Goal: Ask a question

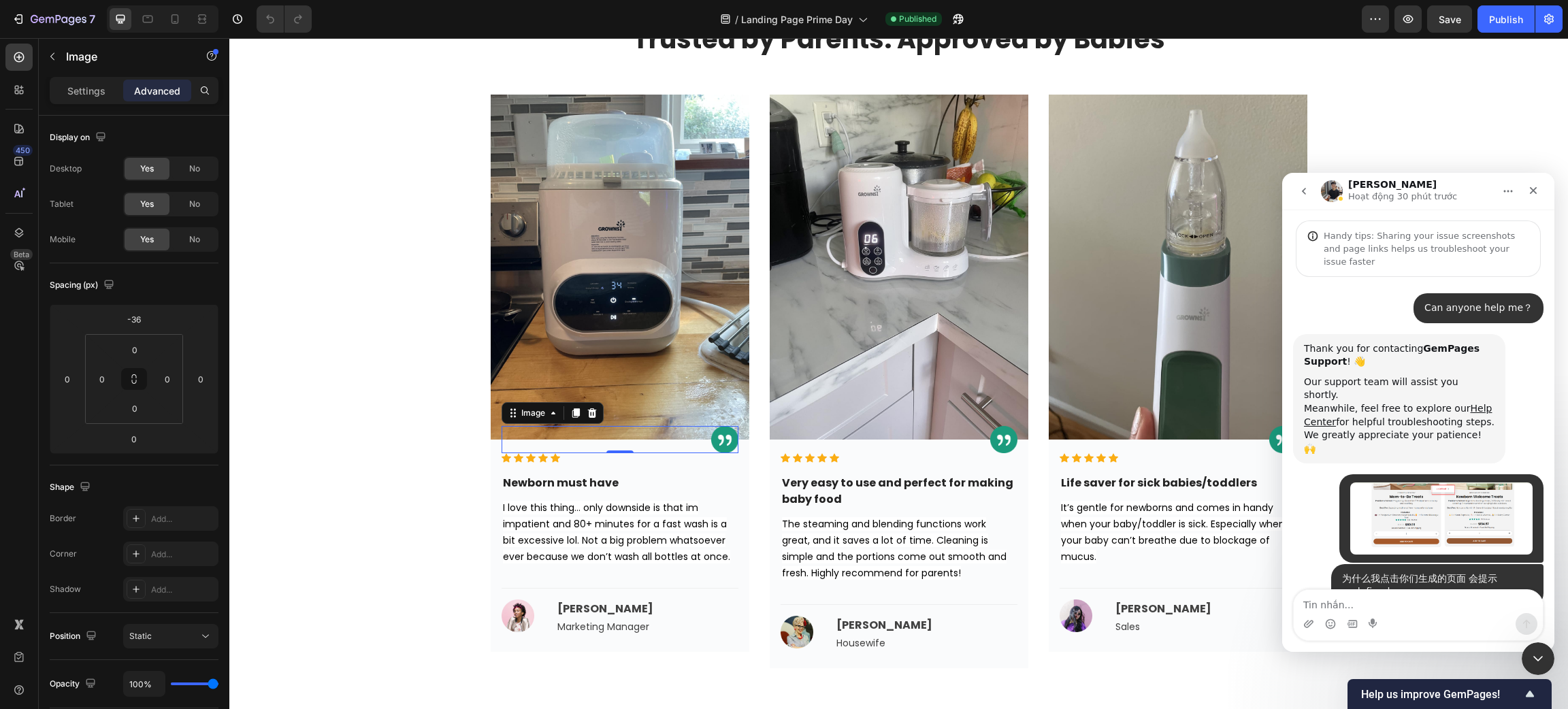
scroll to position [1562, 0]
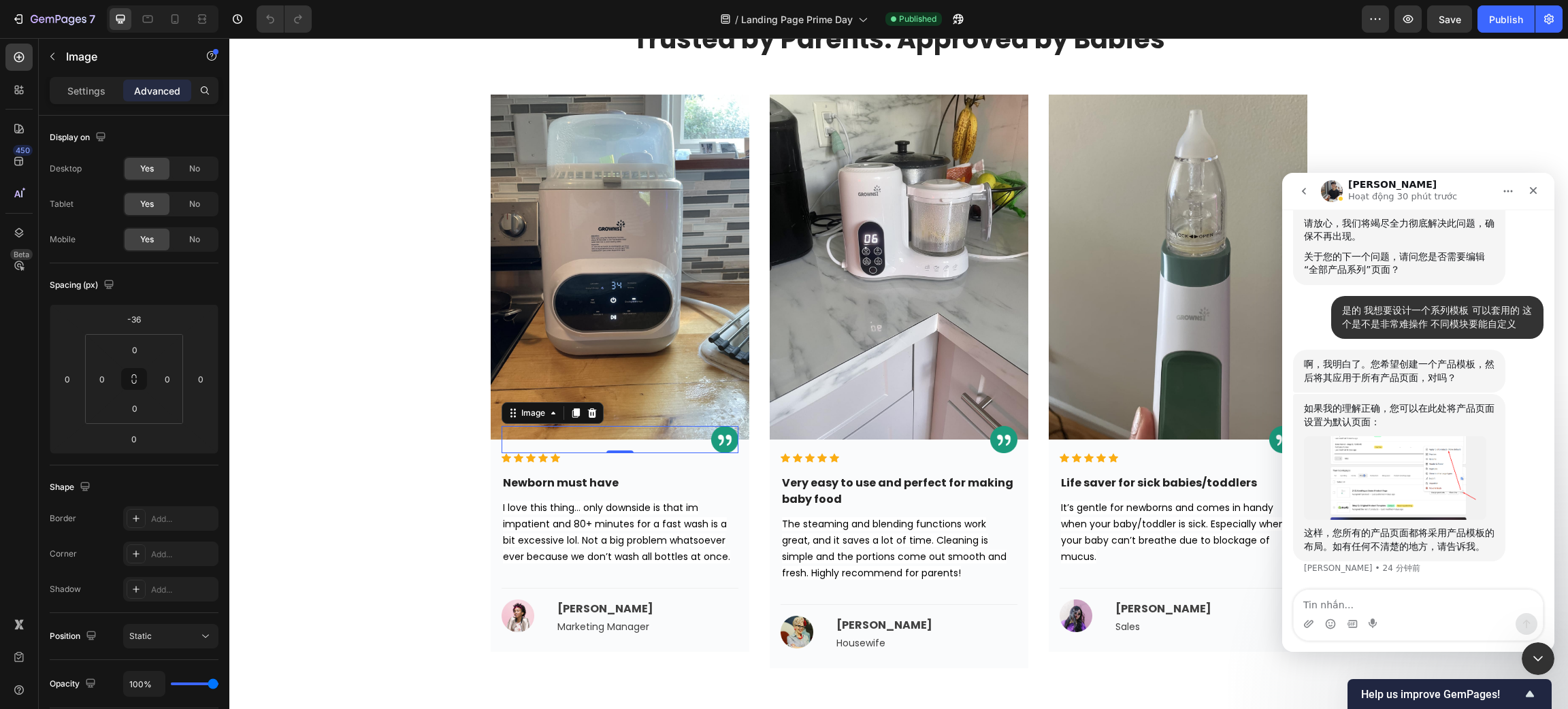
click at [1393, 474] on img "Tony说…" at bounding box center [1395, 478] width 183 height 83
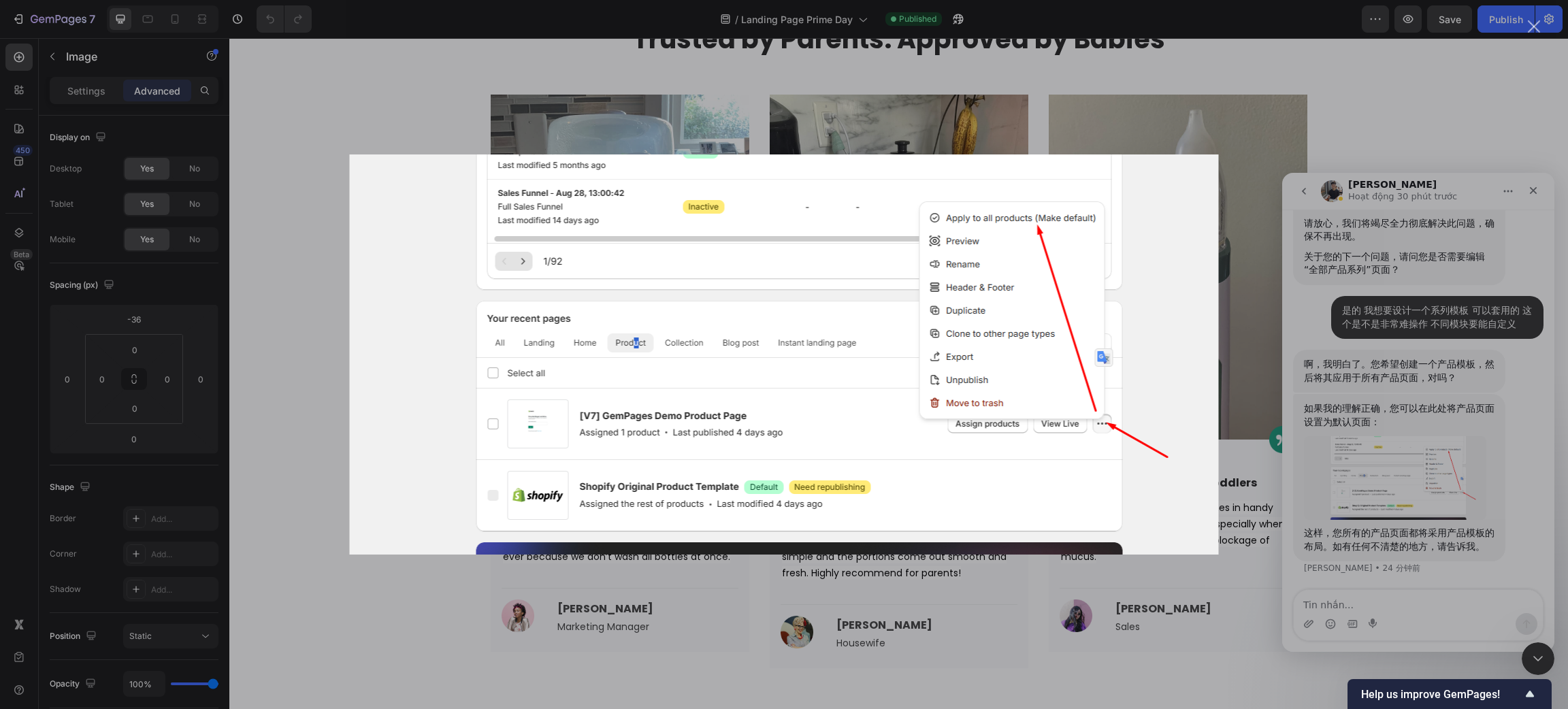
scroll to position [0, 0]
click at [1448, 459] on div "Intercom Messenger" at bounding box center [784, 354] width 1568 height 709
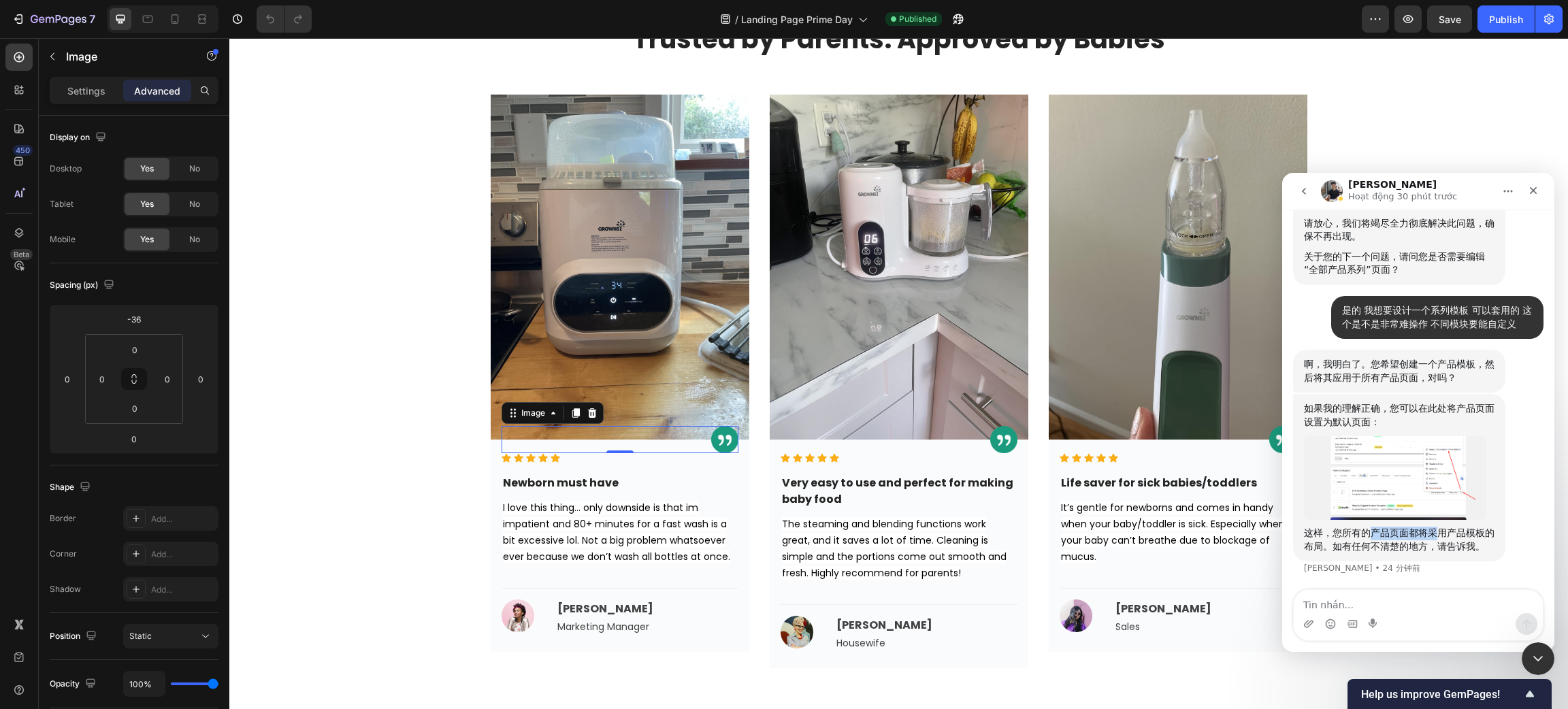
drag, startPoint x: 1368, startPoint y: 531, endPoint x: 1444, endPoint y: 533, distance: 76.0
click at [1444, 533] on div "这样，您所有的产品页面都将采用产品模板的布局。如有任何不清楚的地方，请告诉我。" at bounding box center [1399, 539] width 191 height 27
click at [1450, 533] on div "这样，您所有的产品页面都将采用产品模板的布局。如有任何不清楚的地方，请告诉我。" at bounding box center [1399, 539] width 191 height 27
click at [1342, 597] on textarea "Tin nhắn..." at bounding box center [1418, 602] width 249 height 23
click at [1426, 460] on img "Tony说…" at bounding box center [1395, 478] width 183 height 83
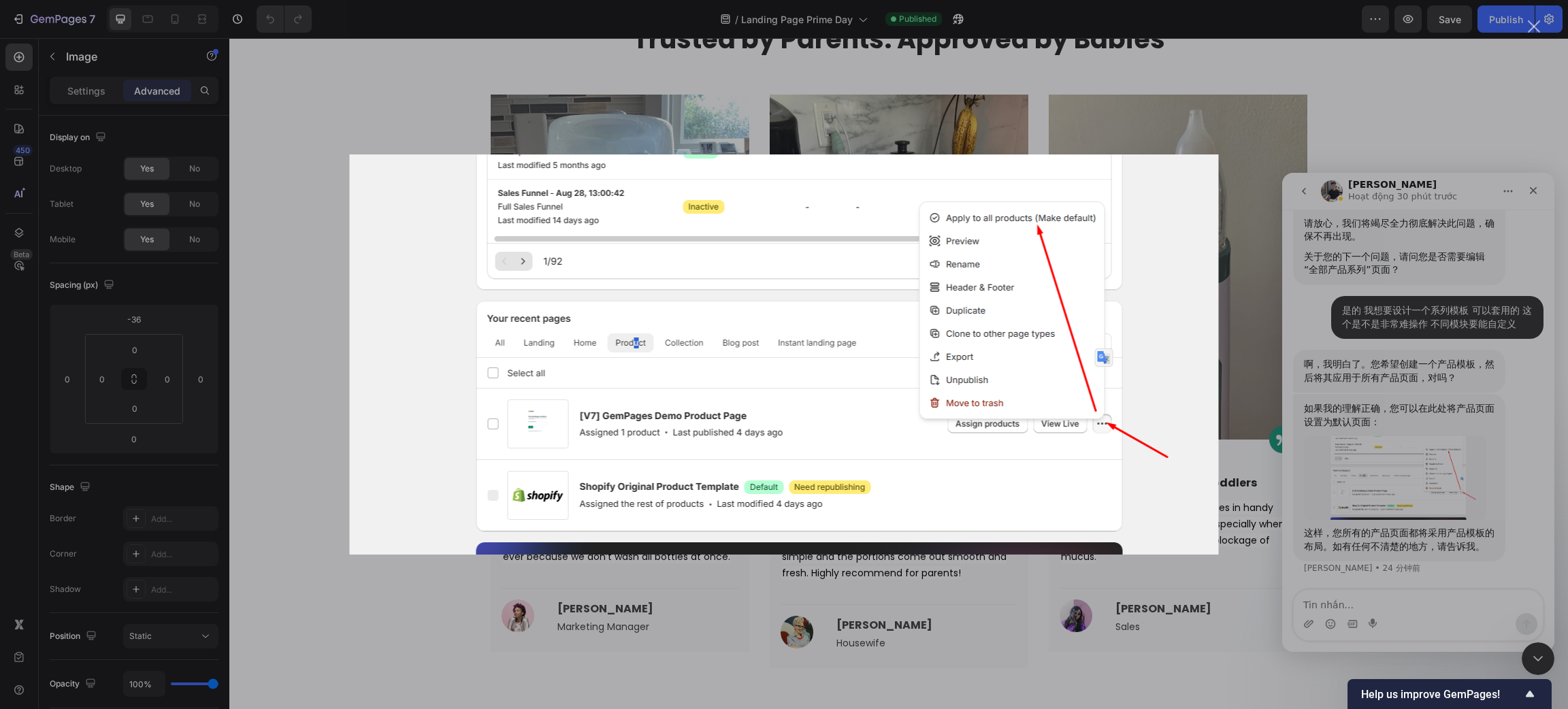
click at [1344, 602] on div "Intercom Messenger" at bounding box center [784, 354] width 1568 height 709
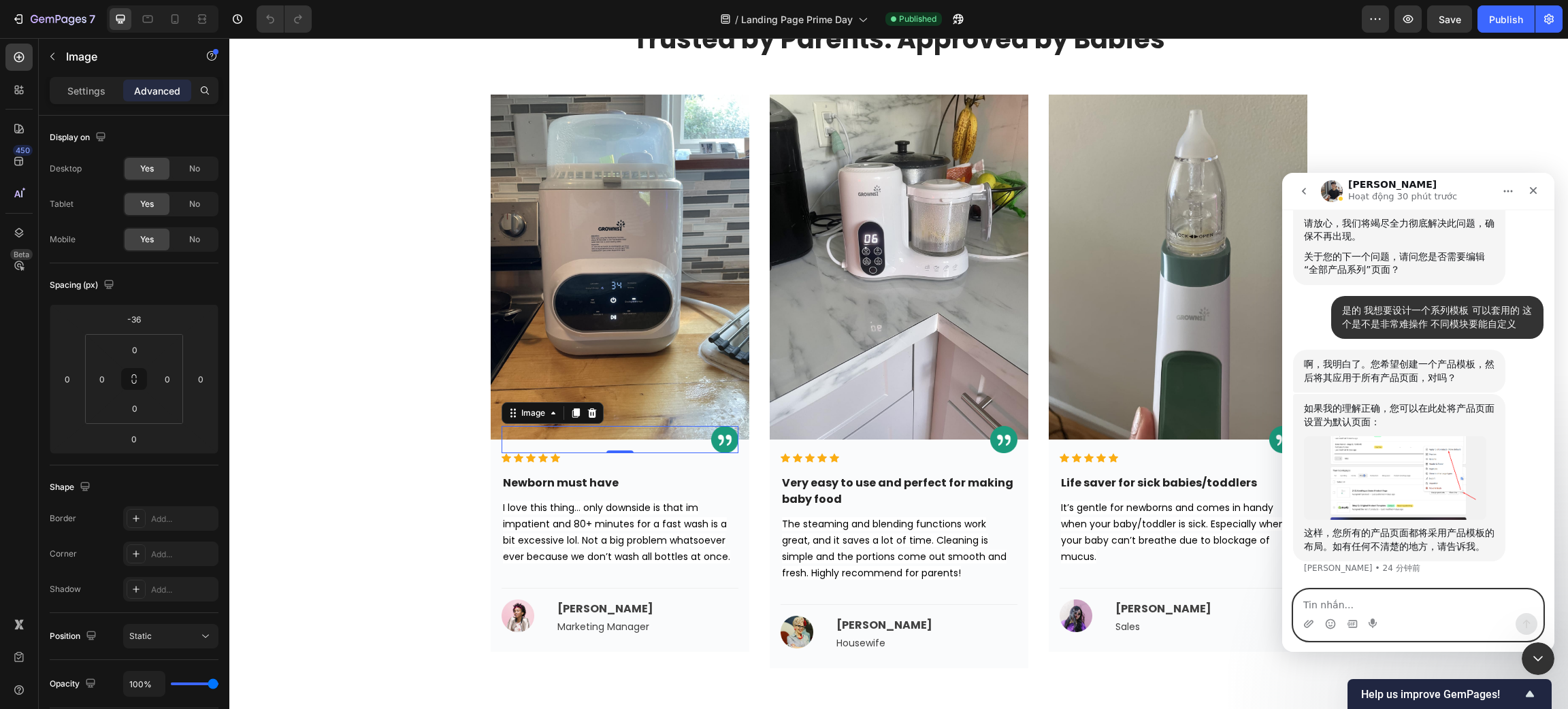
click at [1326, 600] on textarea "Tin nhắn..." at bounding box center [1418, 602] width 249 height 23
type textarea "每"
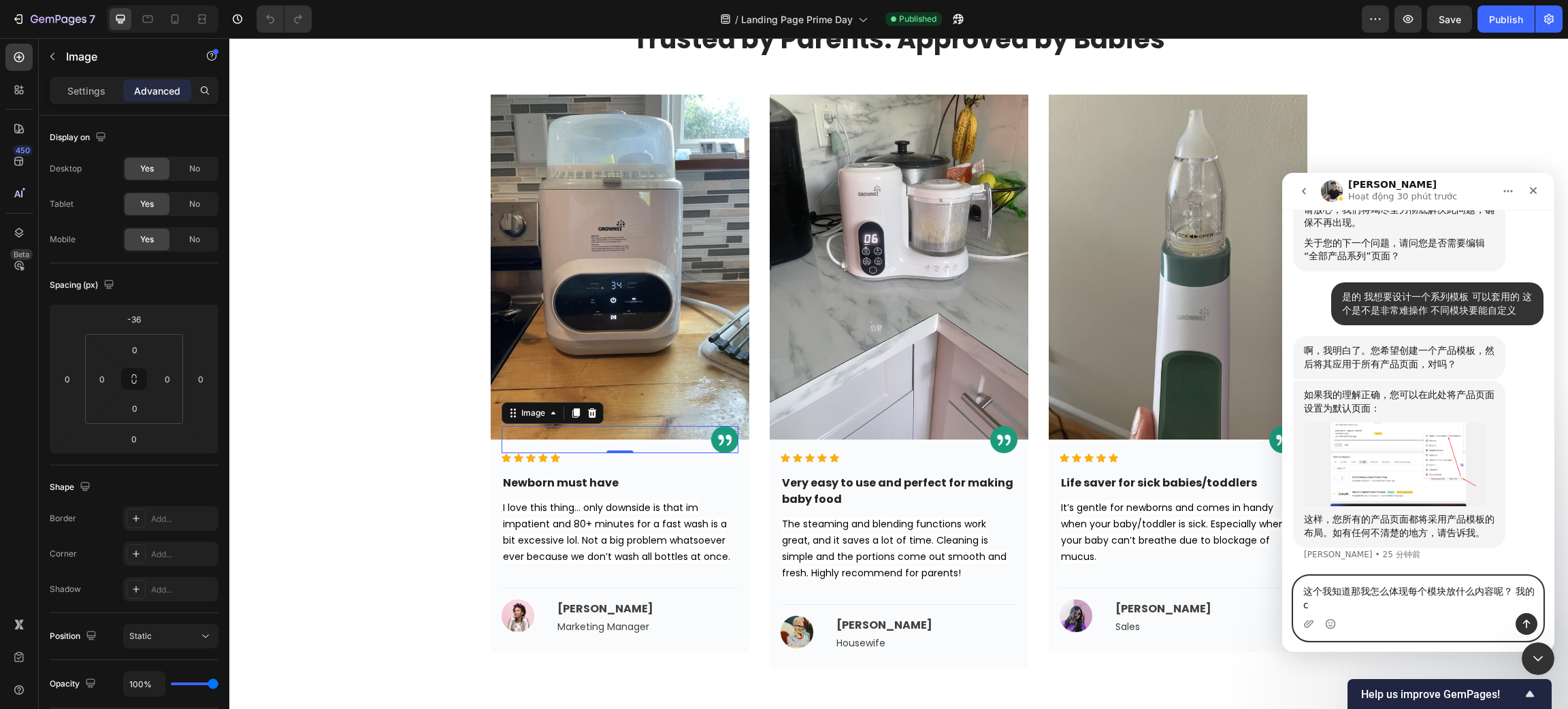
scroll to position [1577, 0]
click at [1355, 581] on textarea "这个我知道那我怎么体现每个模块放什么内容呢？ 我的产品有标题 描述 并且还有其他自定义的内容" at bounding box center [1418, 595] width 249 height 37
type textarea "这个我知道，那我怎么体现每个模块放什么内容呢？ 我的产品有标题 描述 并且还有其他自定义的内容"
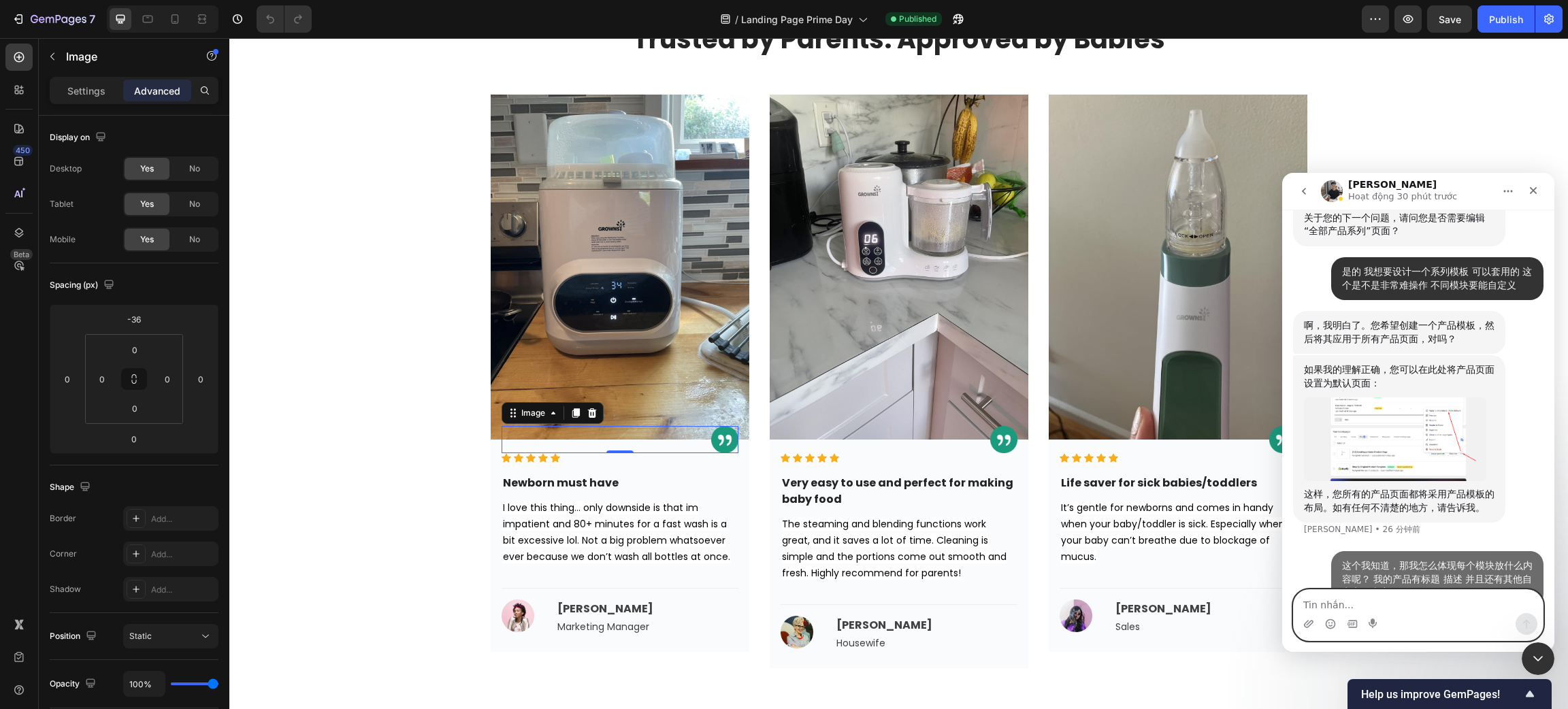
scroll to position [1630, 0]
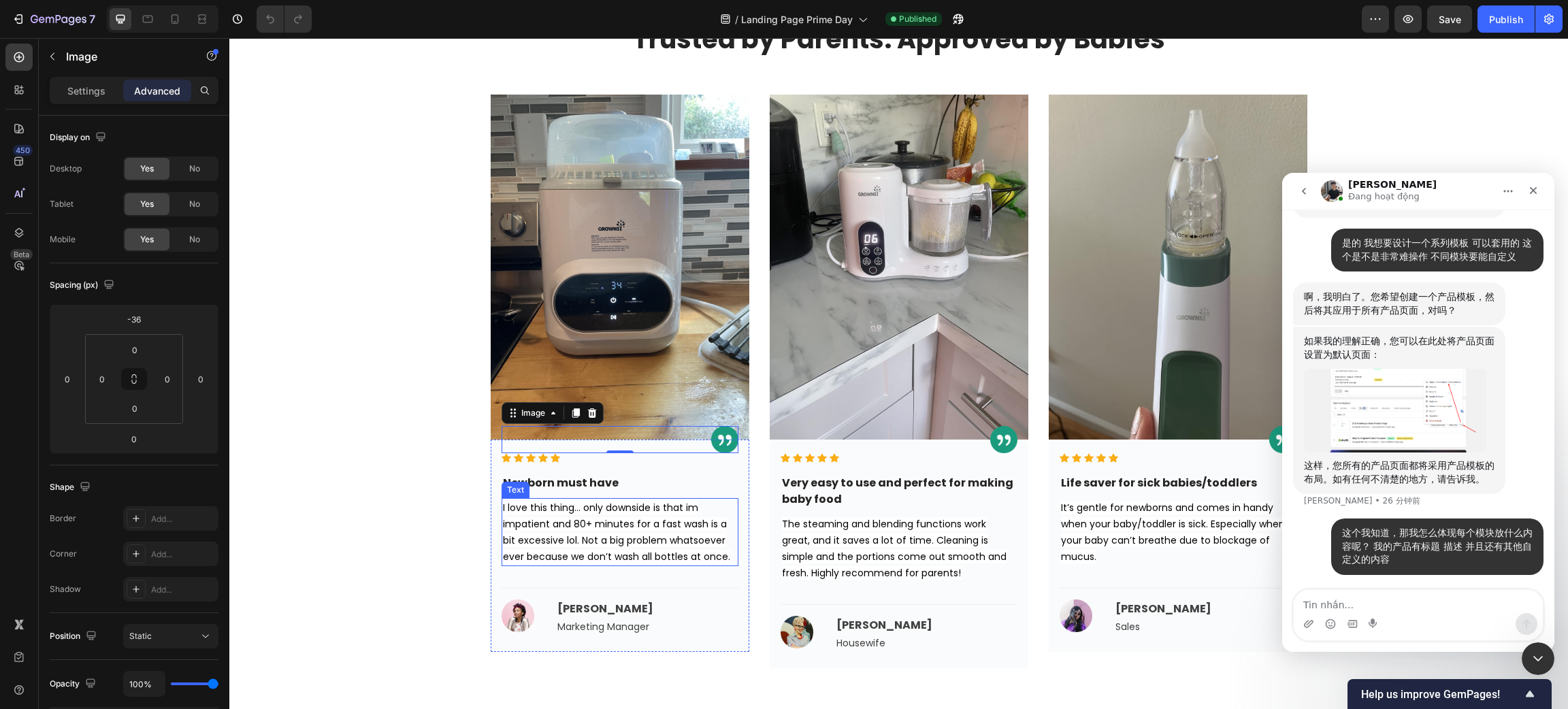
click at [392, 522] on div "What our customers are saying Text Trusted by Parents. Approved by Babies Headi…" at bounding box center [899, 330] width 1318 height 675
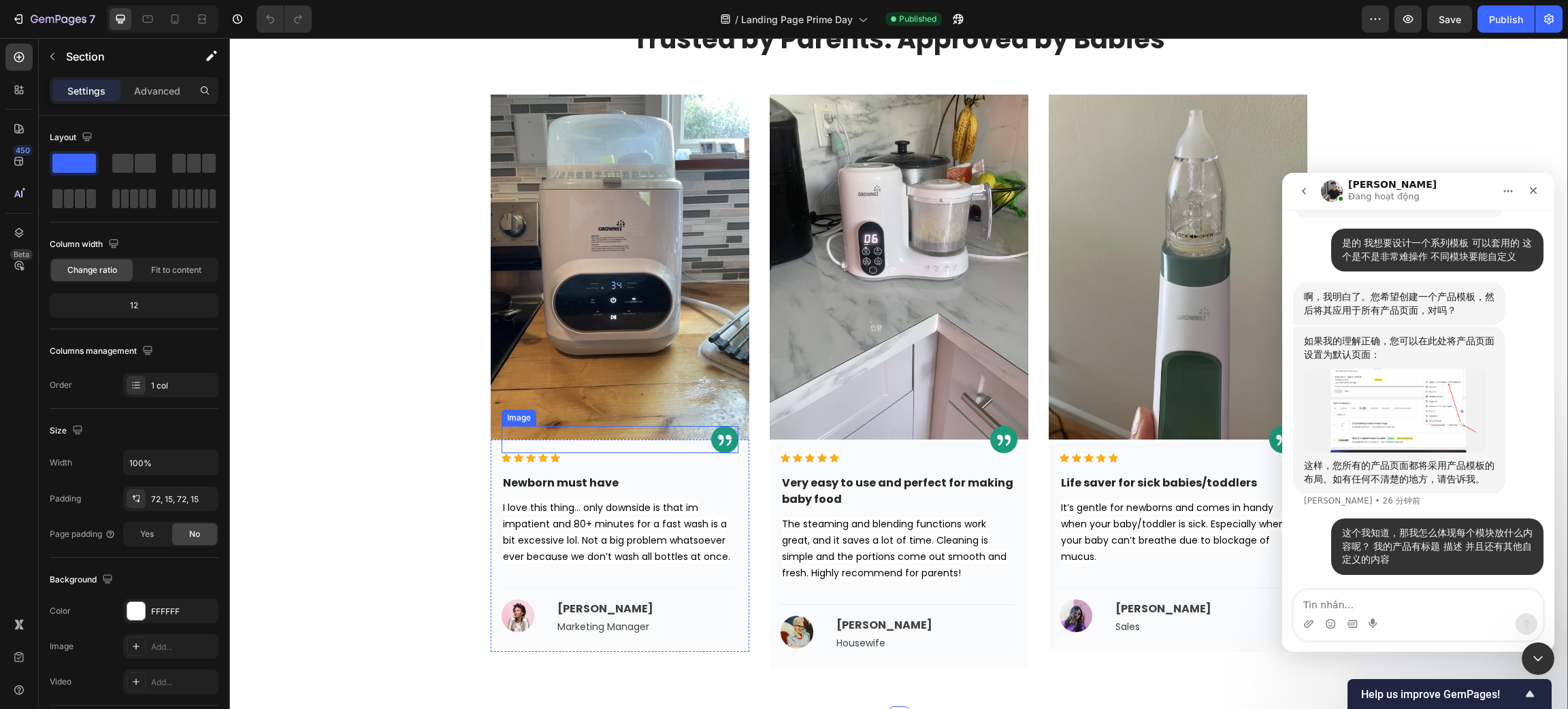
click at [719, 440] on img at bounding box center [725, 440] width 27 height 27
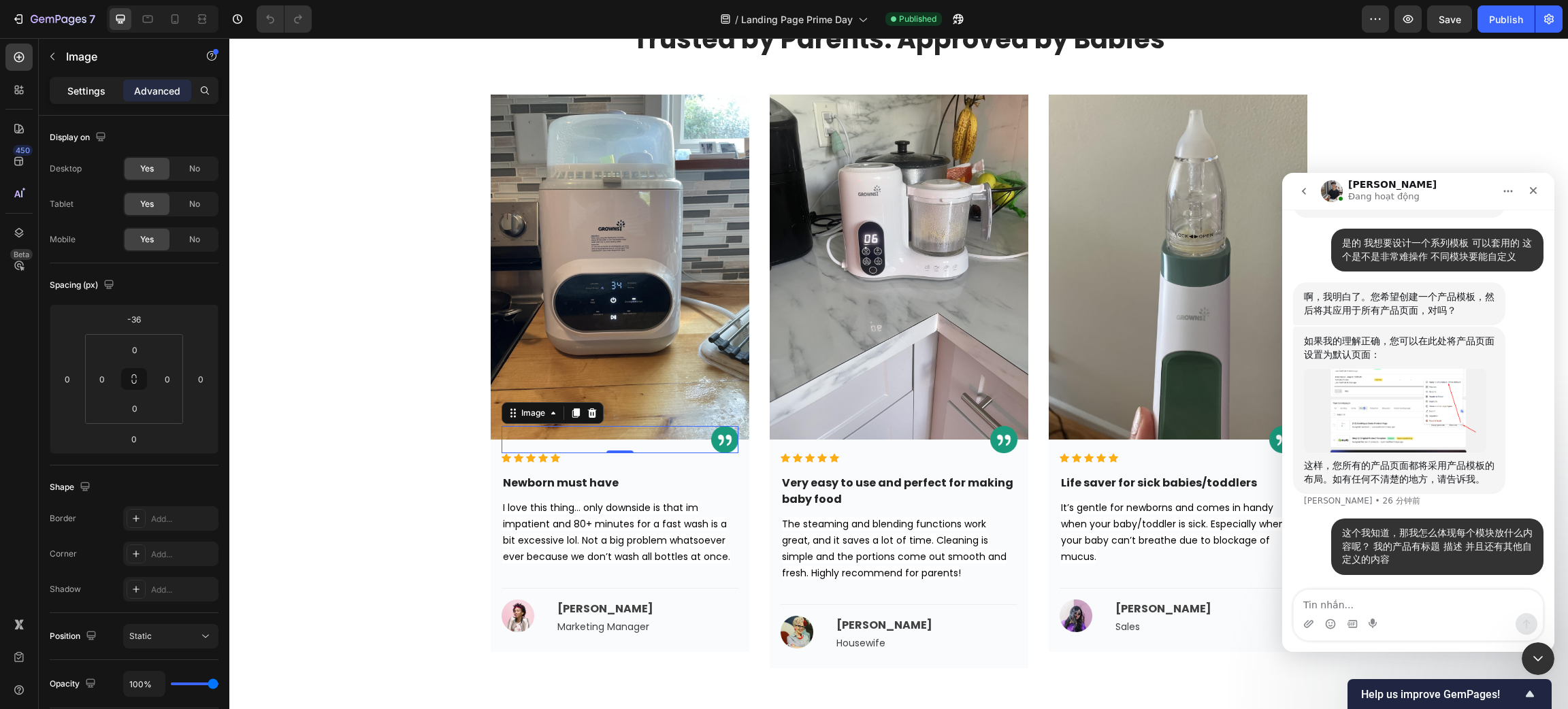
click at [68, 83] on p "Settings" at bounding box center [87, 90] width 38 height 14
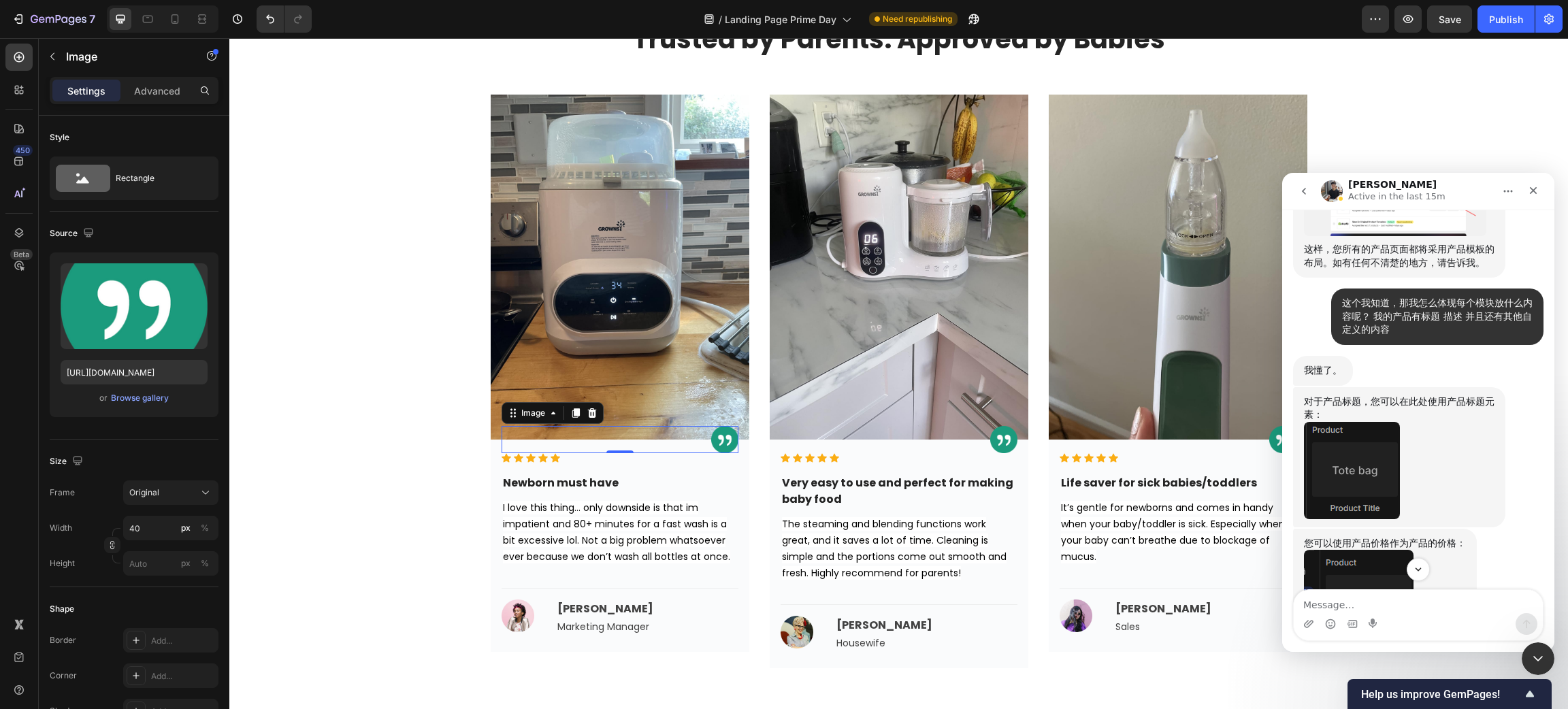
scroll to position [1907, 0]
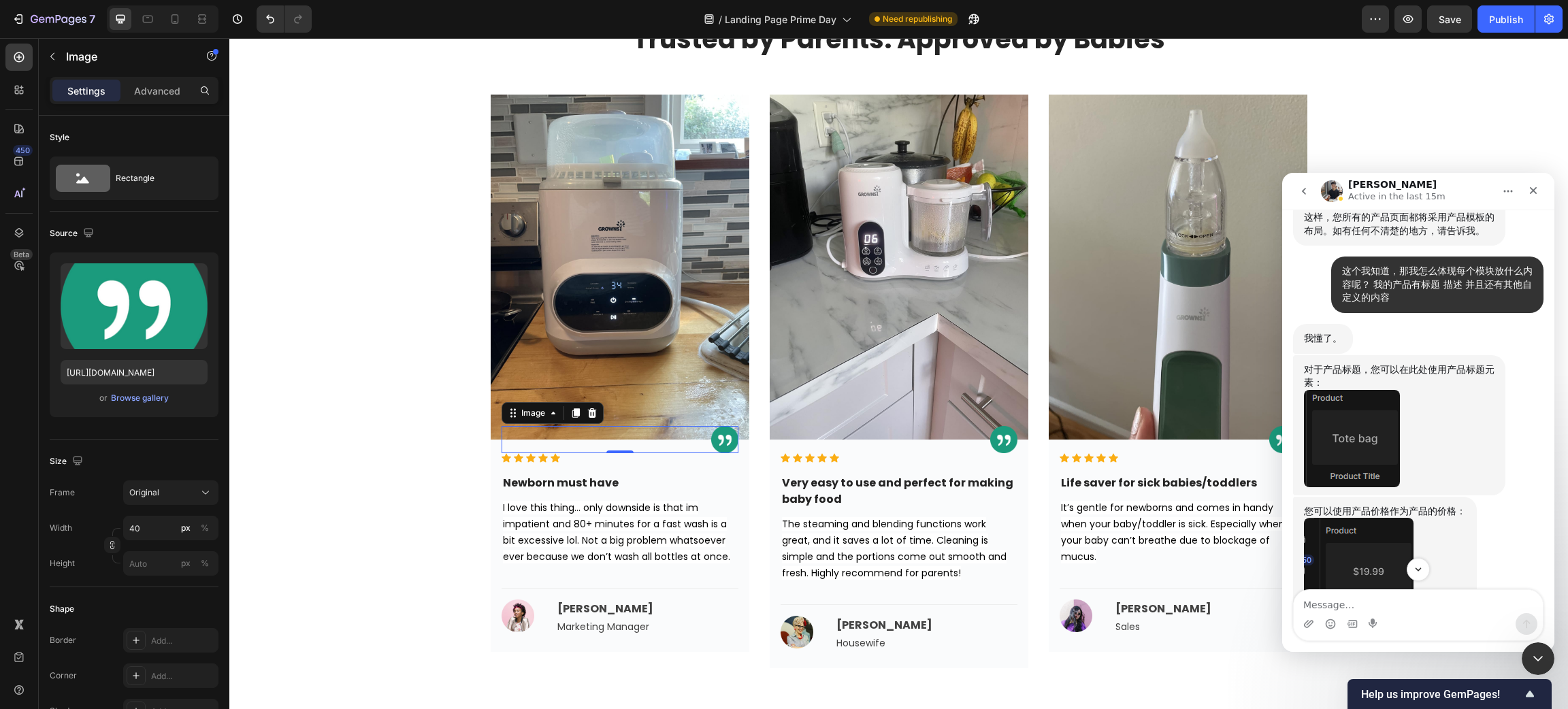
click at [1372, 460] on img "Tony说…" at bounding box center [1352, 438] width 96 height 97
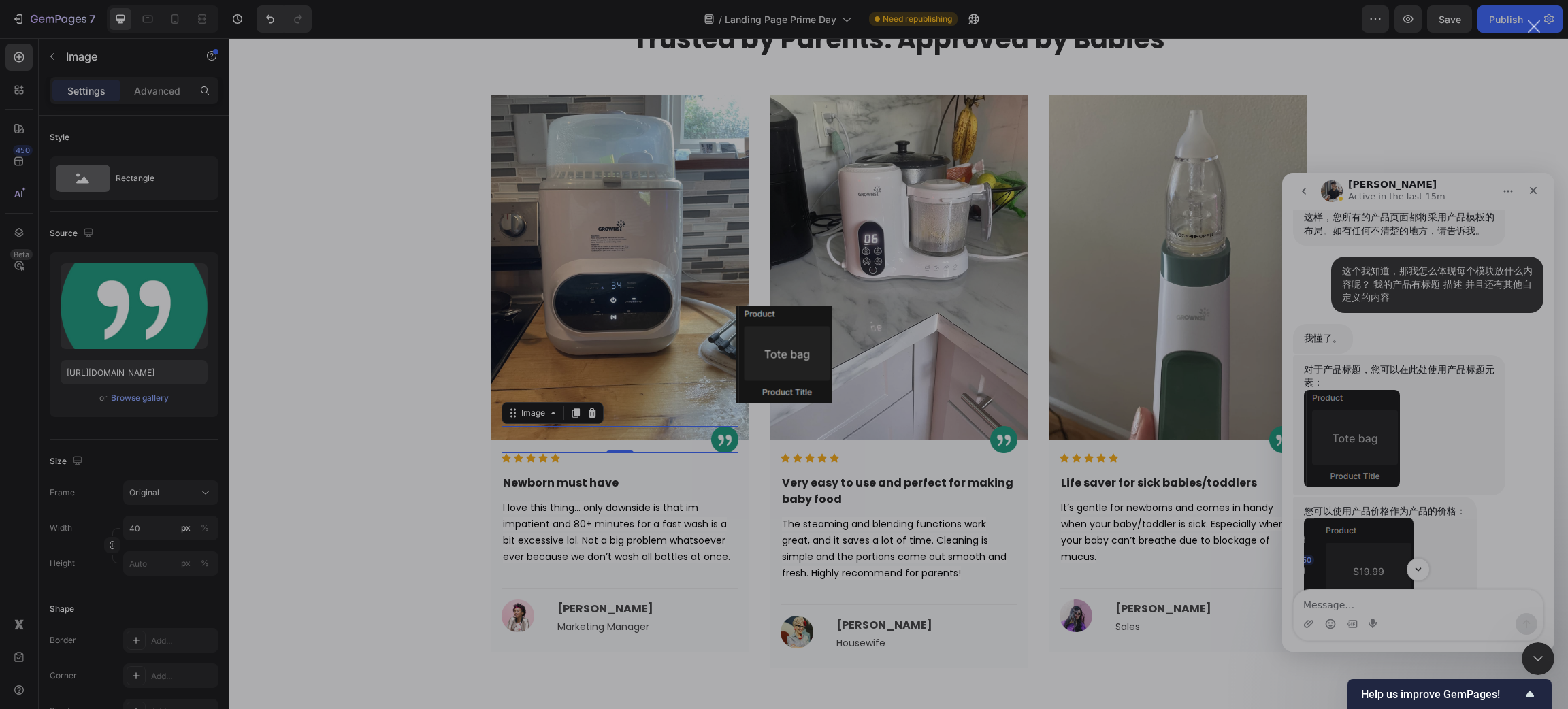
click at [1434, 455] on div "Intercom Messenger" at bounding box center [784, 354] width 1568 height 709
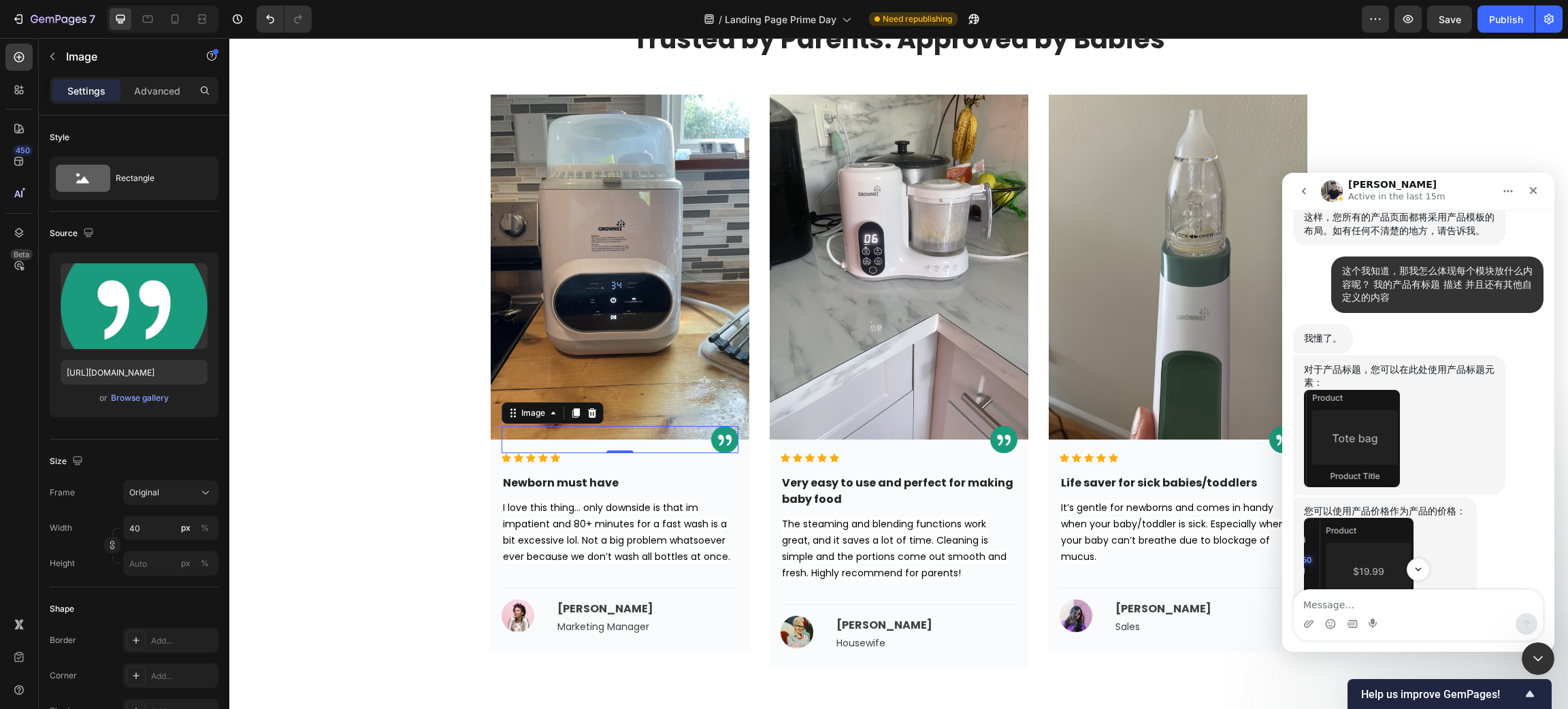
scroll to position [2111, 0]
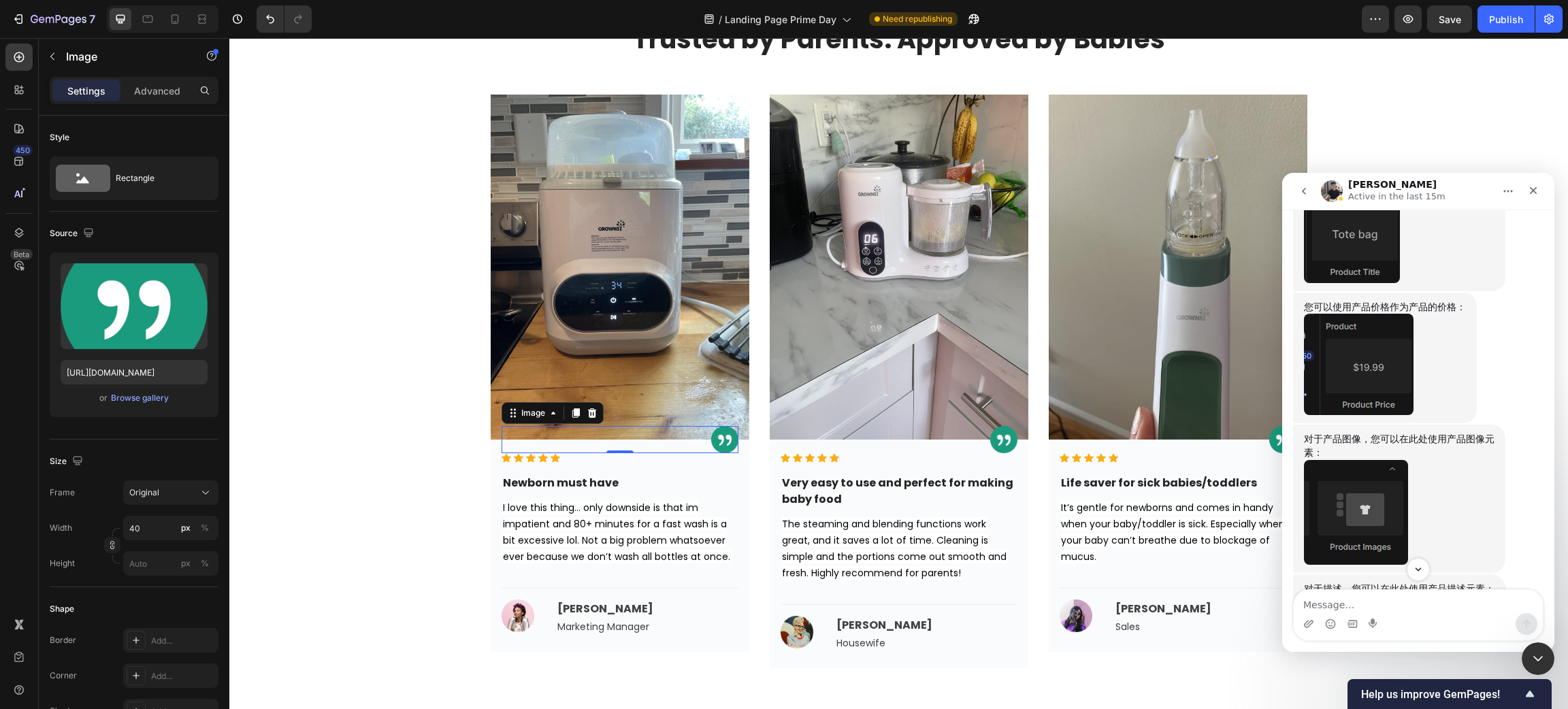
click at [1387, 415] on img "Tony说…" at bounding box center [1359, 364] width 109 height 101
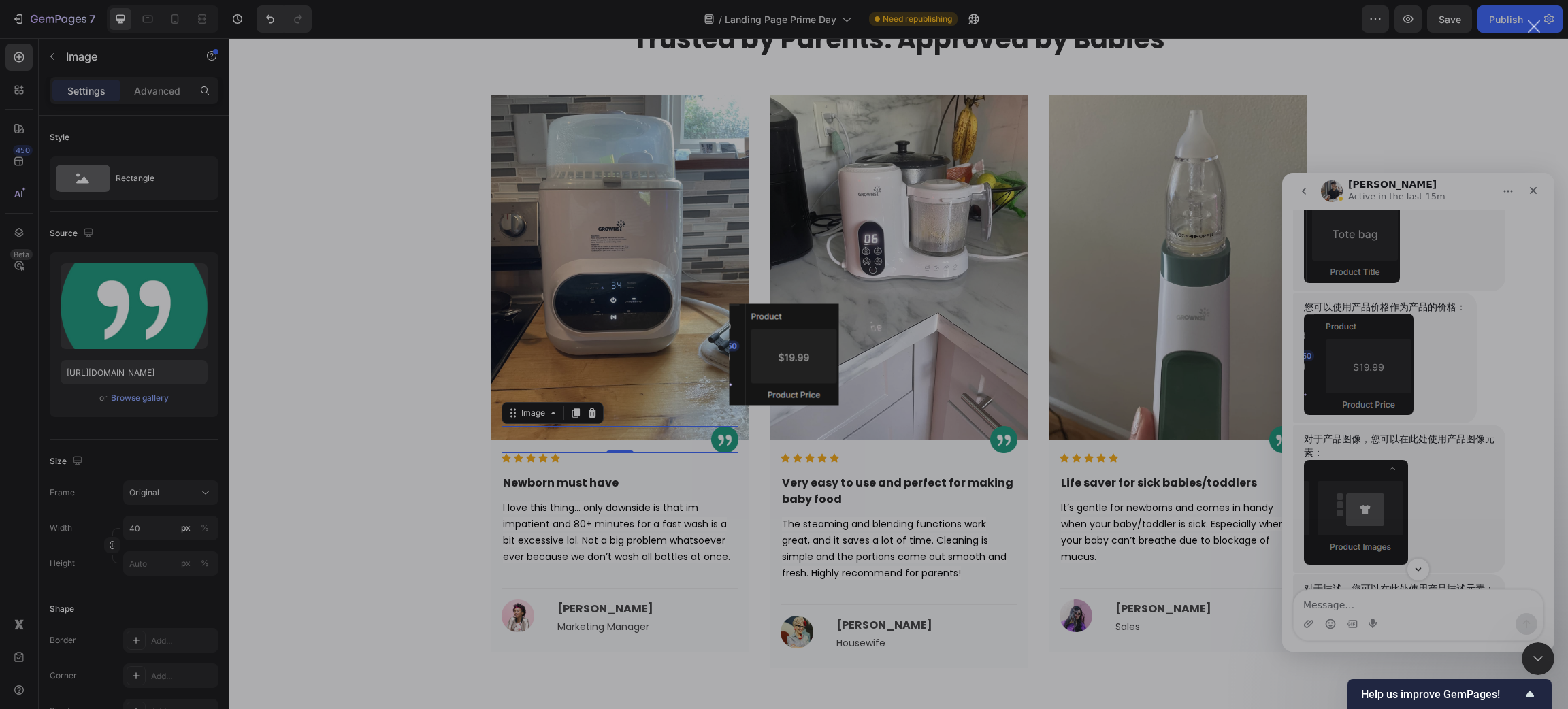
click at [1387, 423] on div "Intercom Messenger" at bounding box center [784, 354] width 1568 height 709
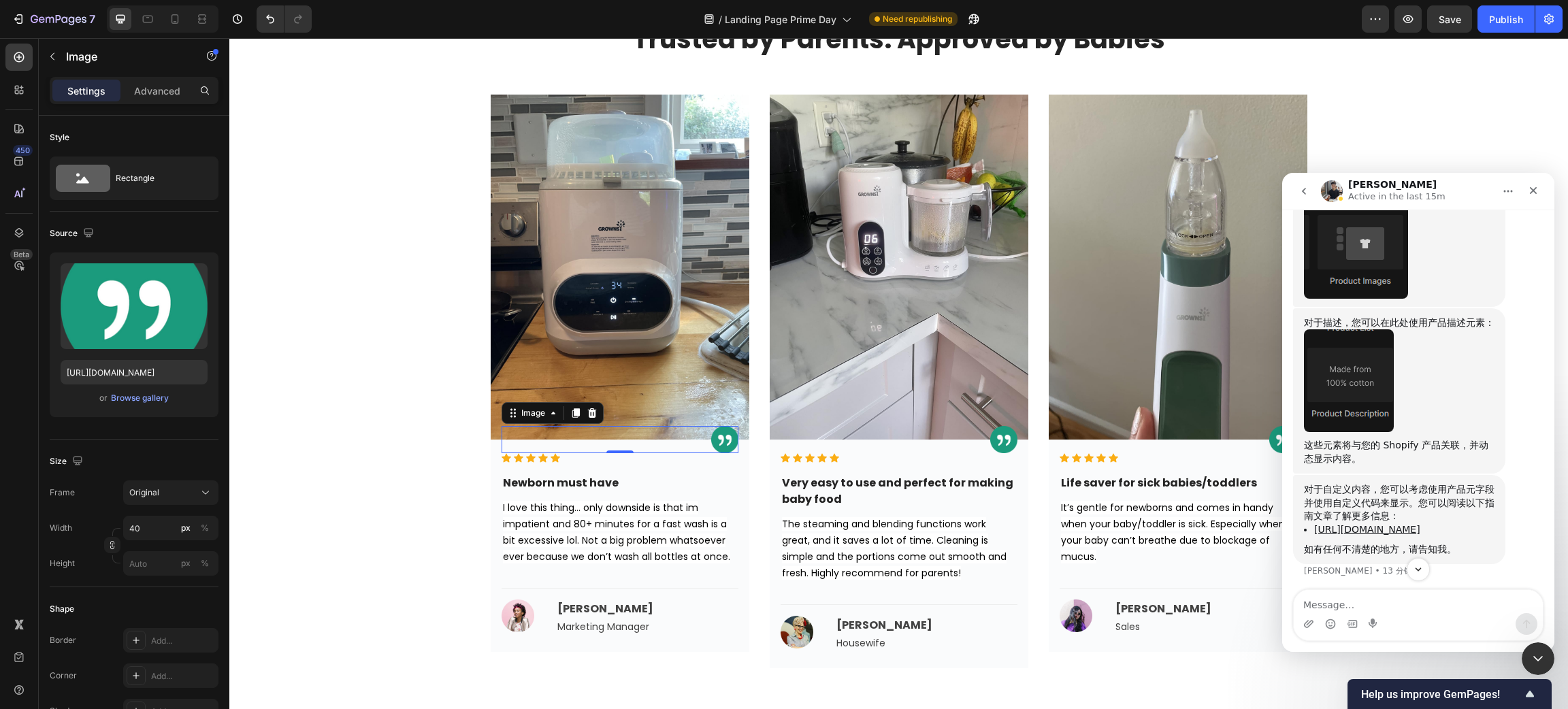
scroll to position [2418, 0]
click at [1372, 521] on link "[URL][DOMAIN_NAME]" at bounding box center [1367, 526] width 106 height 11
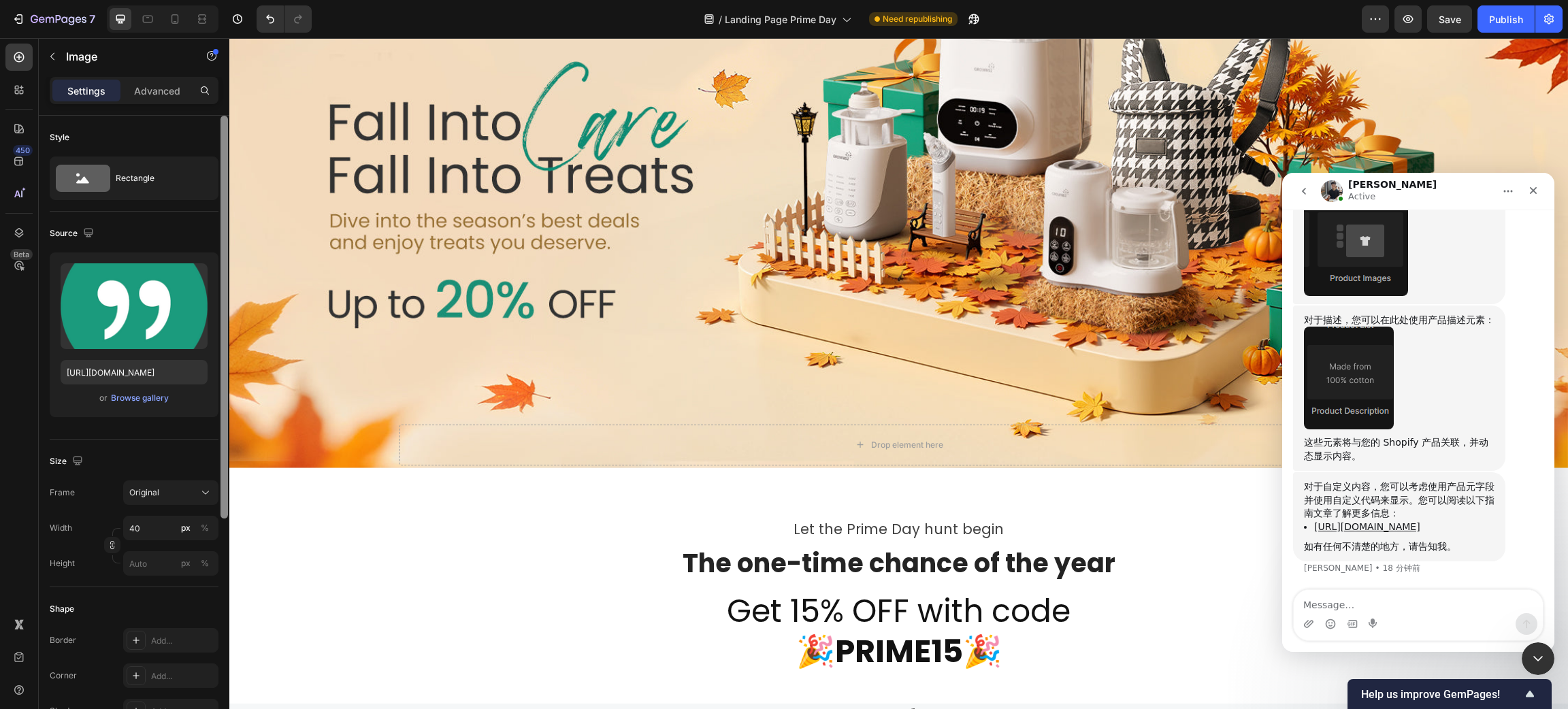
scroll to position [509, 0]
